Goal: Browse casually

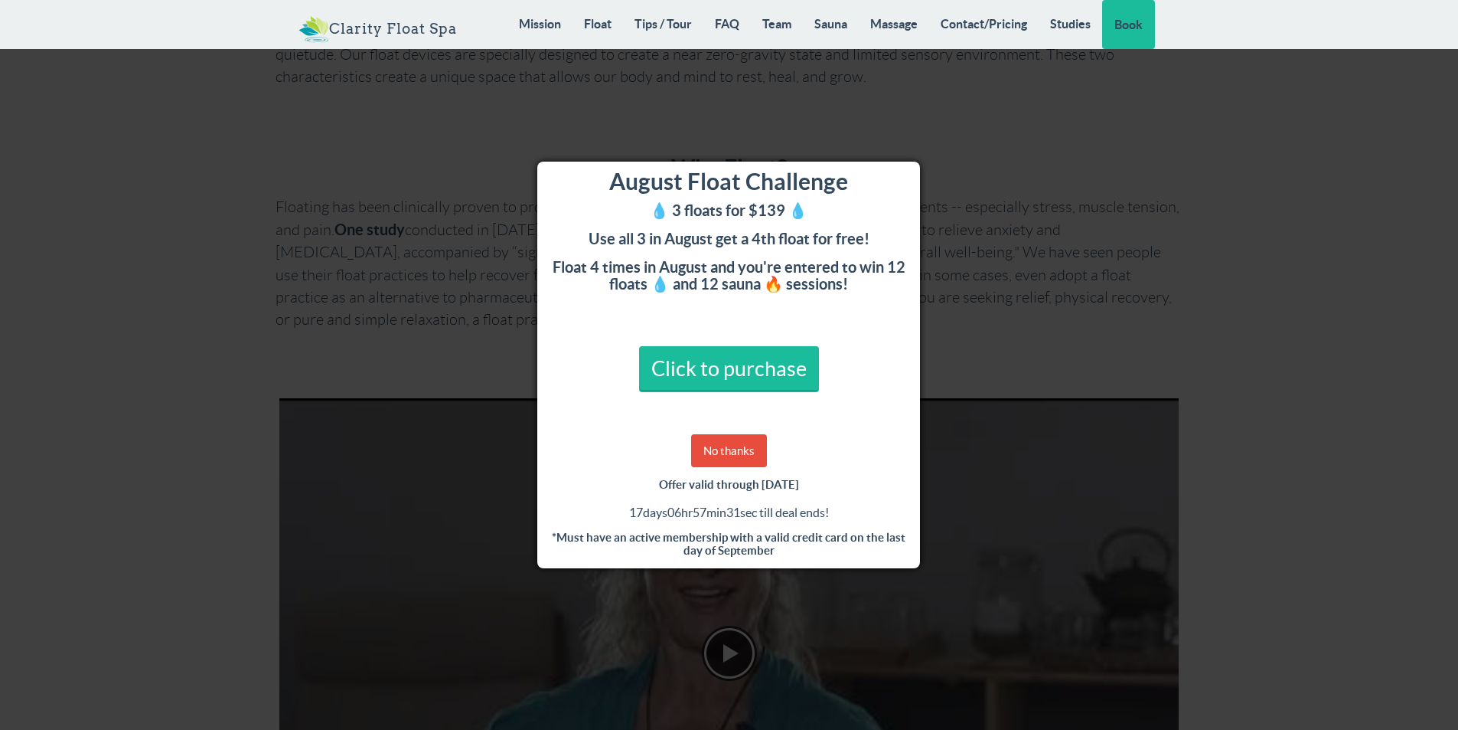
scroll to position [612, 0]
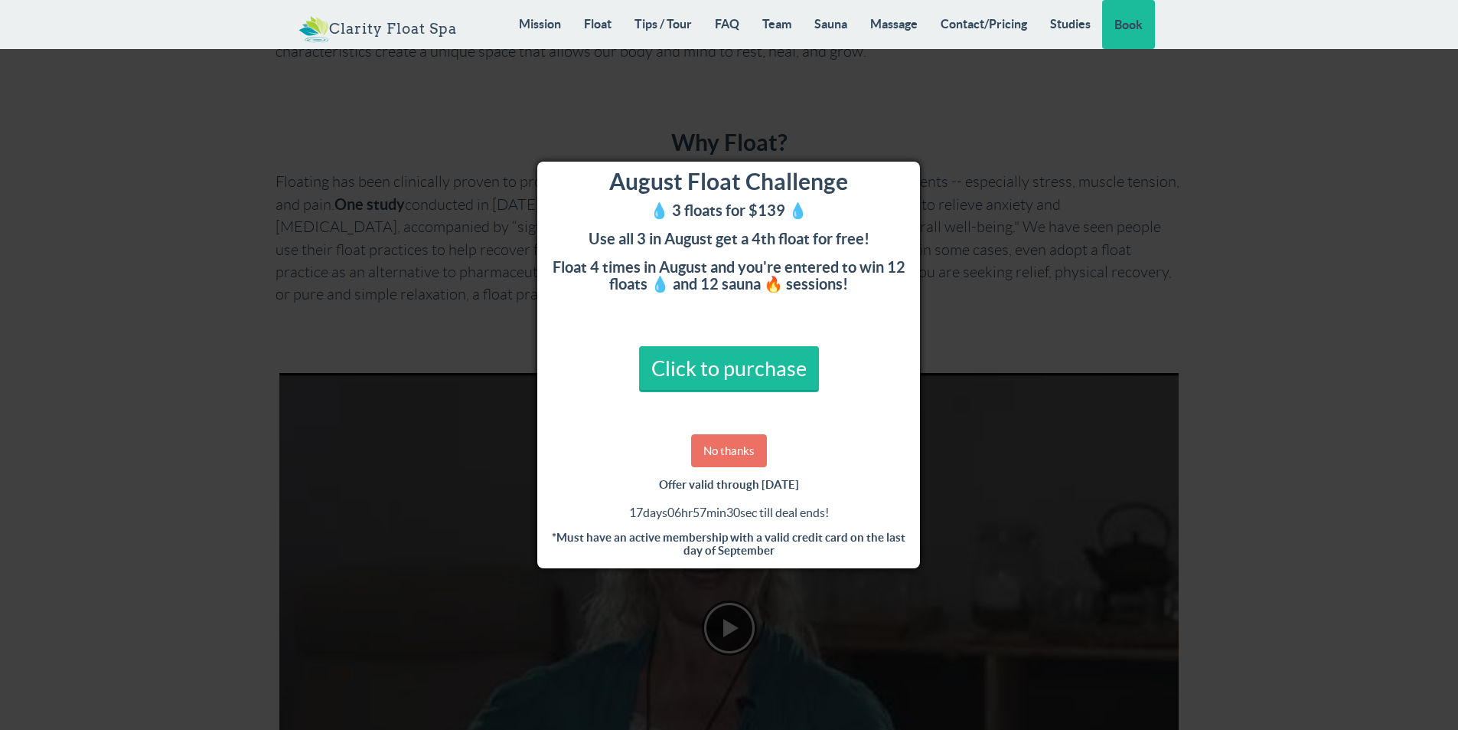
drag, startPoint x: 729, startPoint y: 452, endPoint x: 765, endPoint y: 452, distance: 36.8
click at [730, 452] on link "No thanks" at bounding box center [729, 450] width 76 height 33
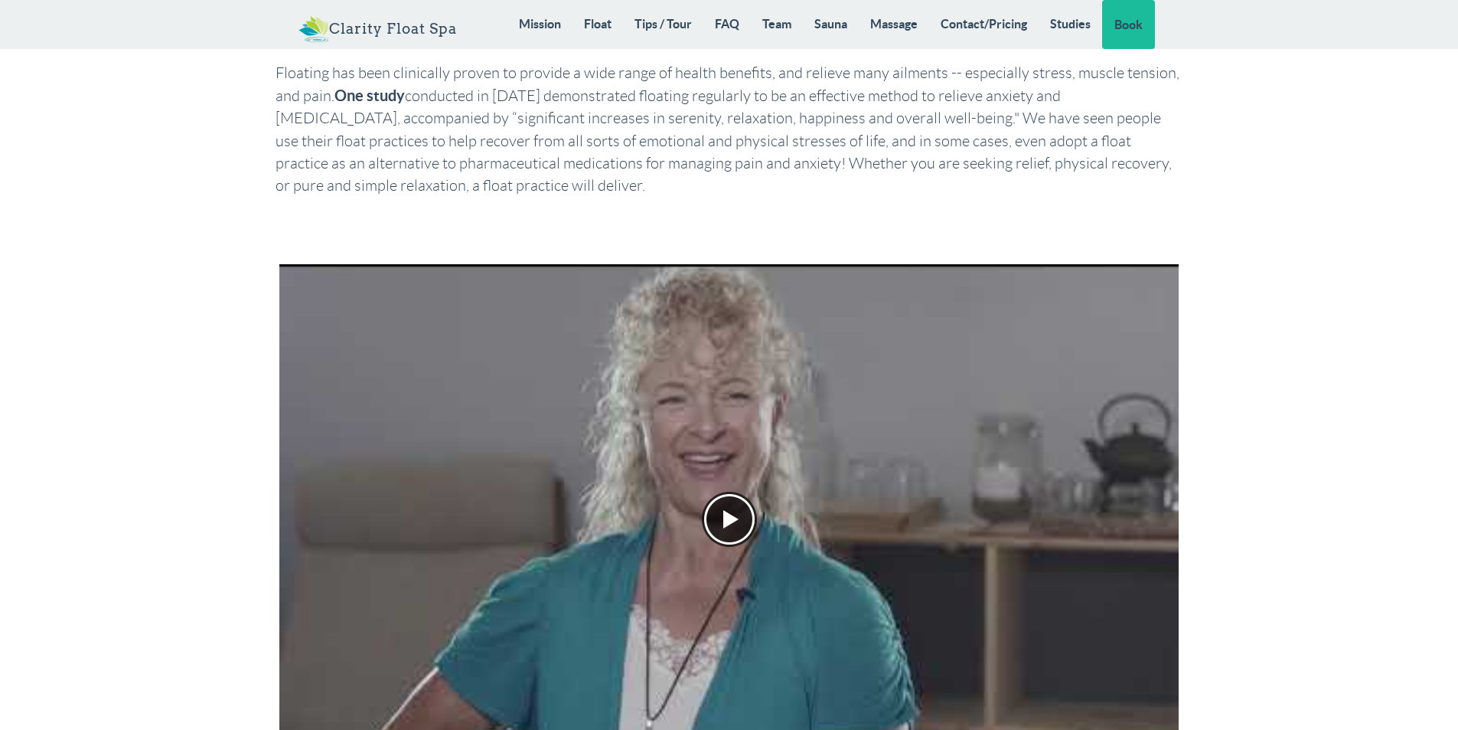
scroll to position [919, 0]
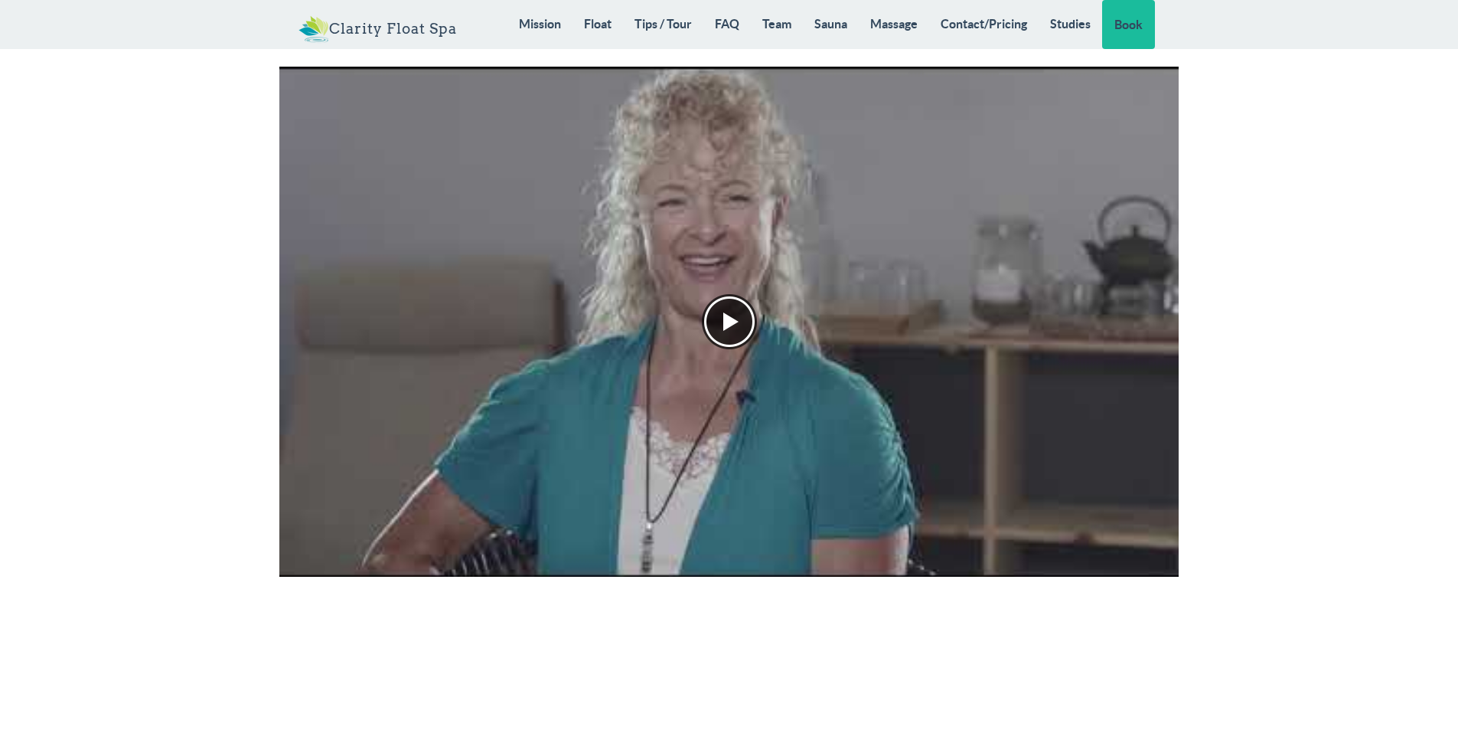
click at [713, 315] on div at bounding box center [729, 321] width 55 height 55
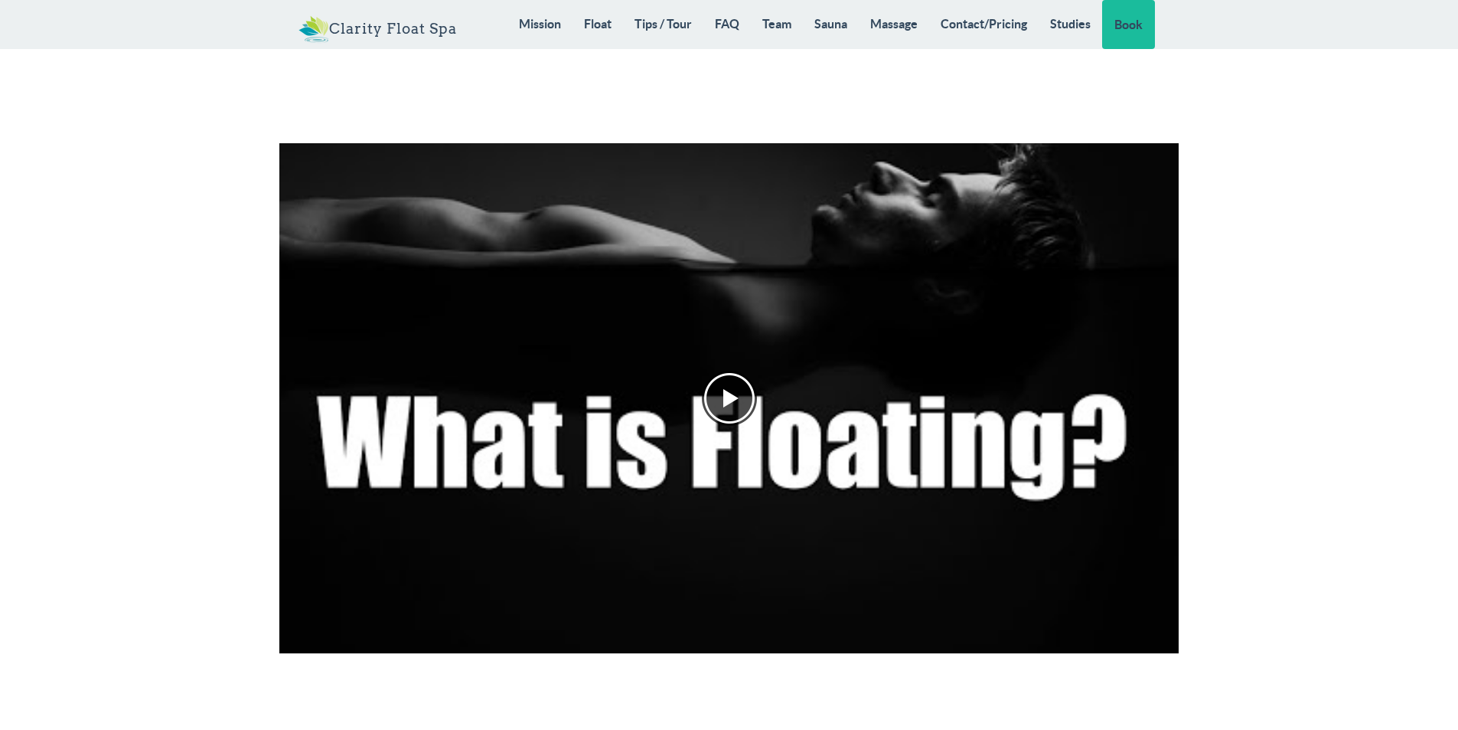
scroll to position [1531, 0]
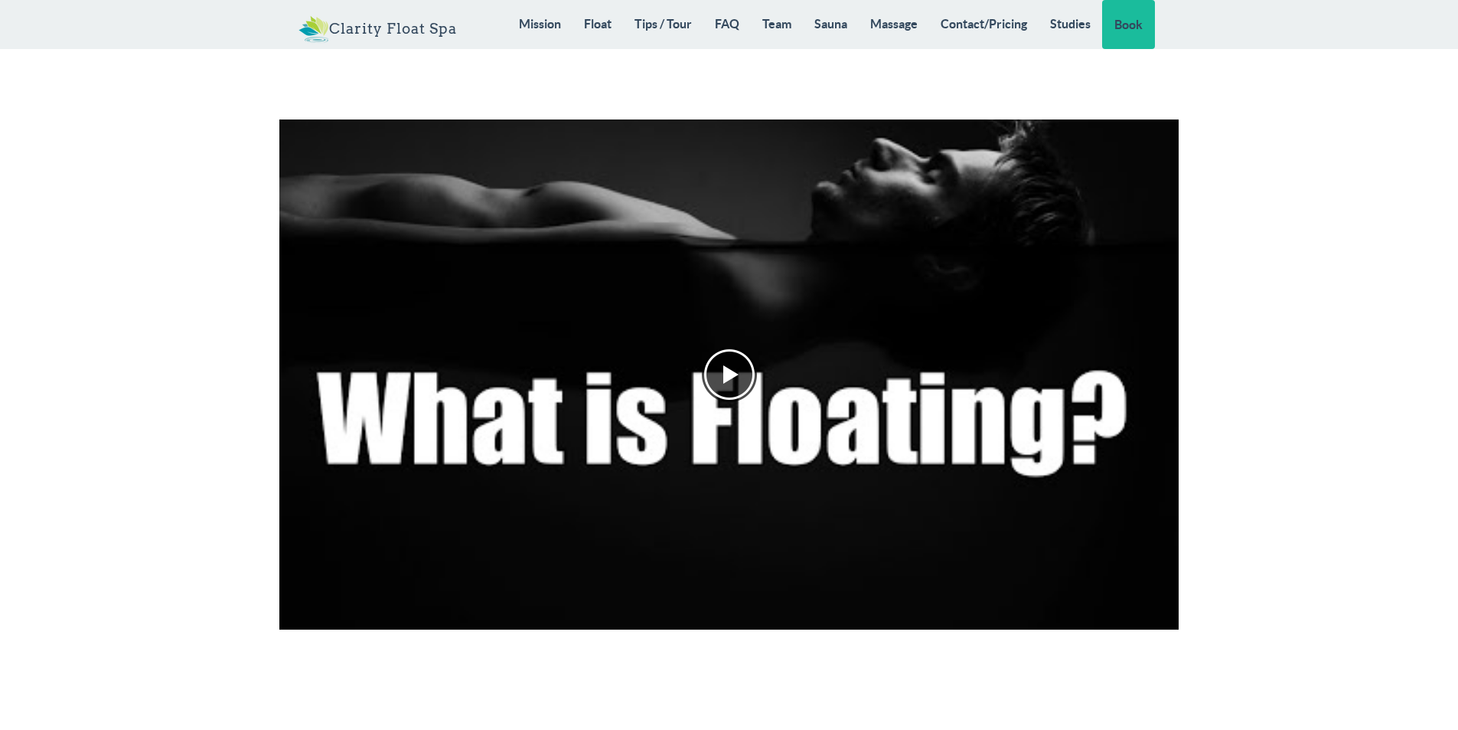
click at [729, 367] on div at bounding box center [729, 374] width 55 height 55
